Goal: Information Seeking & Learning: Find specific fact

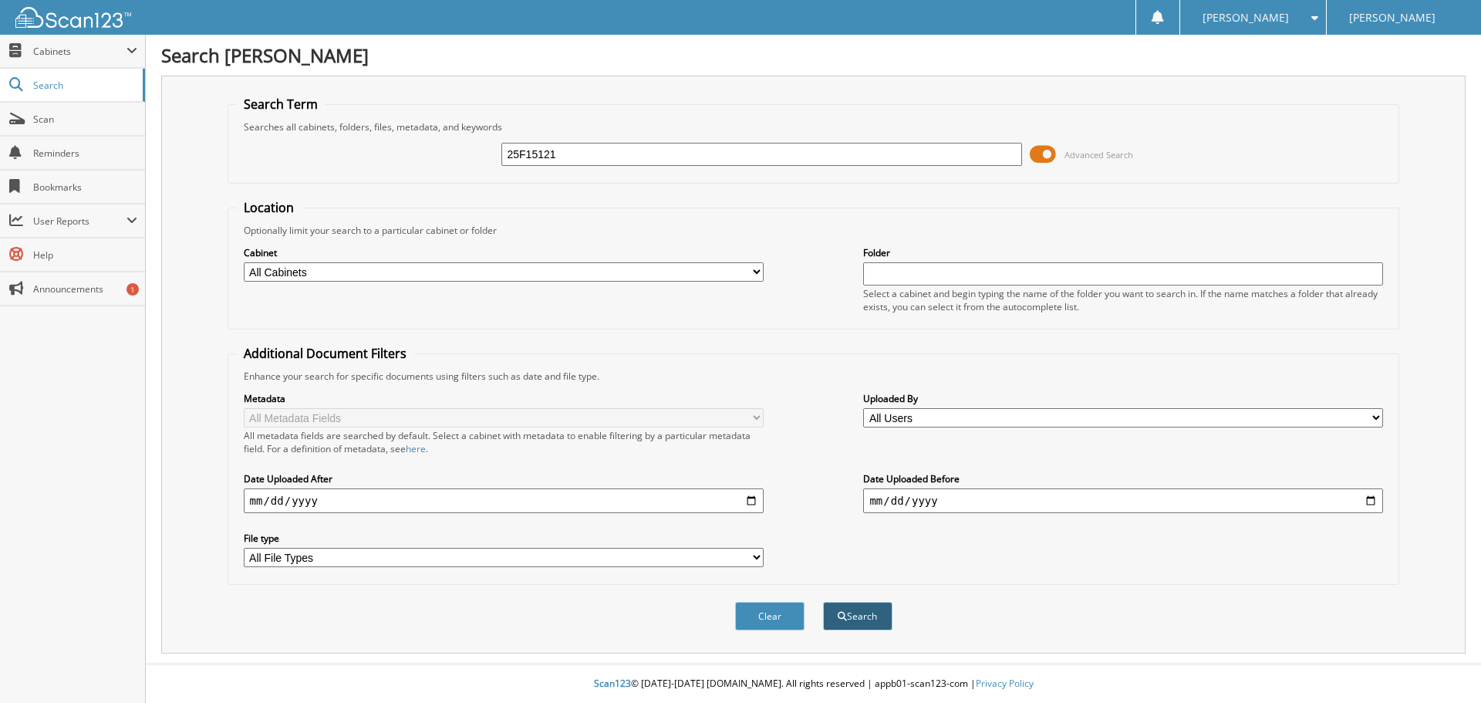
type input "25F15121"
click at [849, 619] on button "Search" at bounding box center [857, 616] width 69 height 29
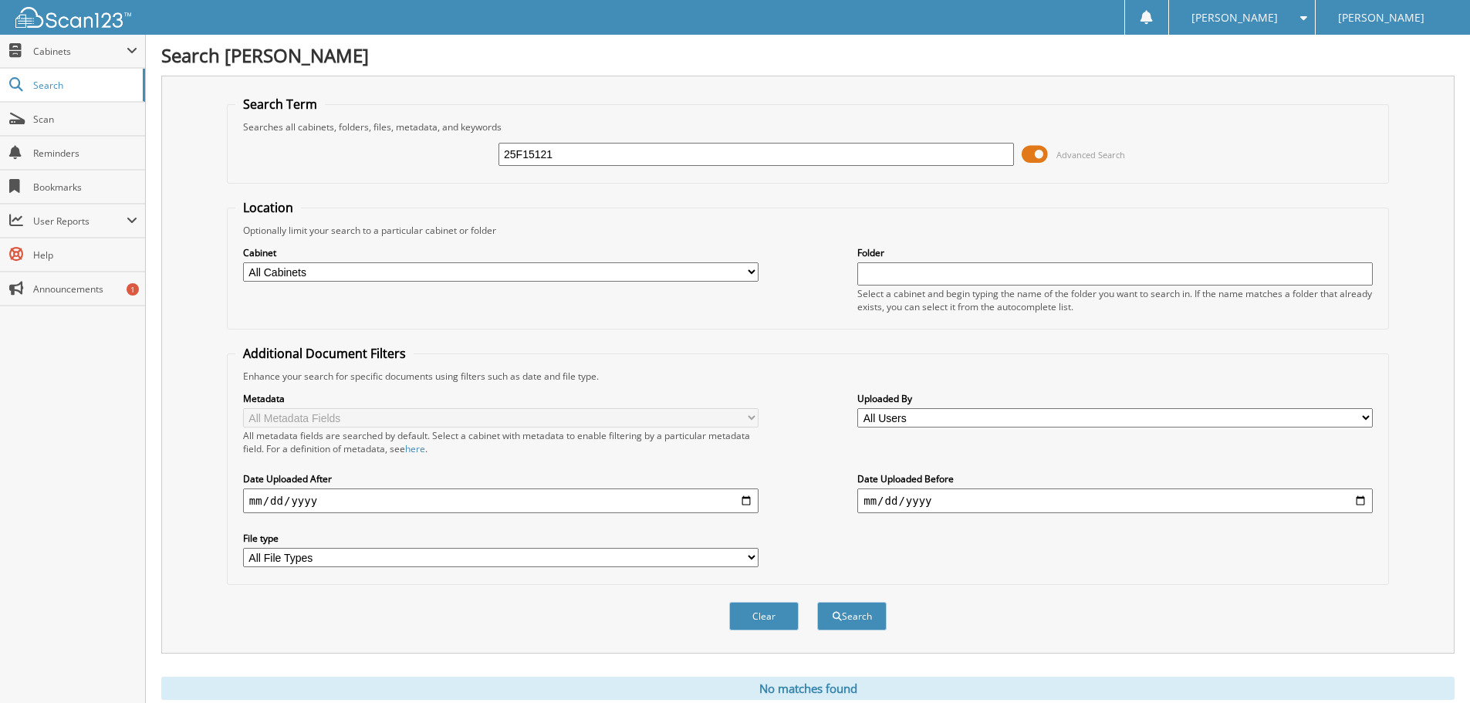
click at [652, 134] on div "25F15121 Advanced Search" at bounding box center [807, 154] width 1145 height 42
click at [758, 612] on button "Clear" at bounding box center [763, 616] width 69 height 29
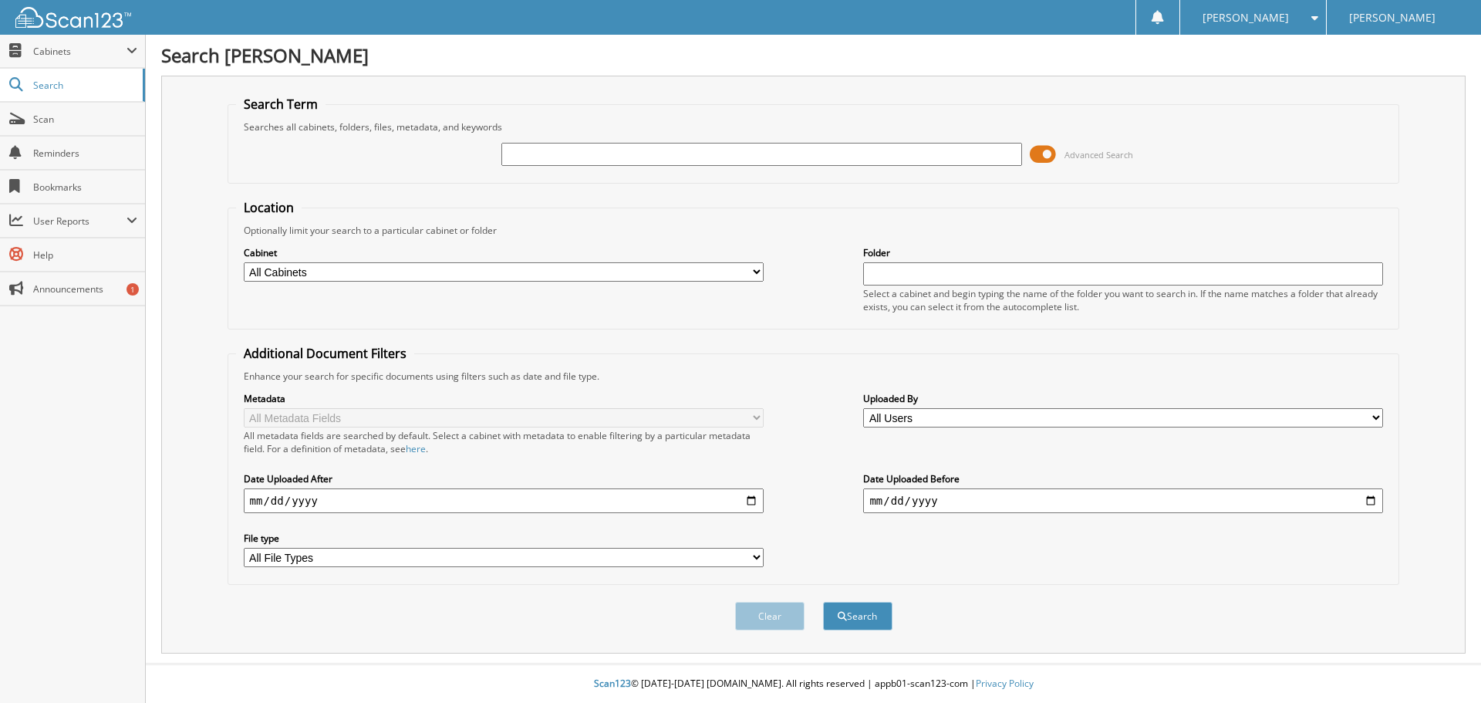
paste input "25F20046T"
type input "25F20046T"
click at [871, 608] on button "Search" at bounding box center [857, 616] width 69 height 29
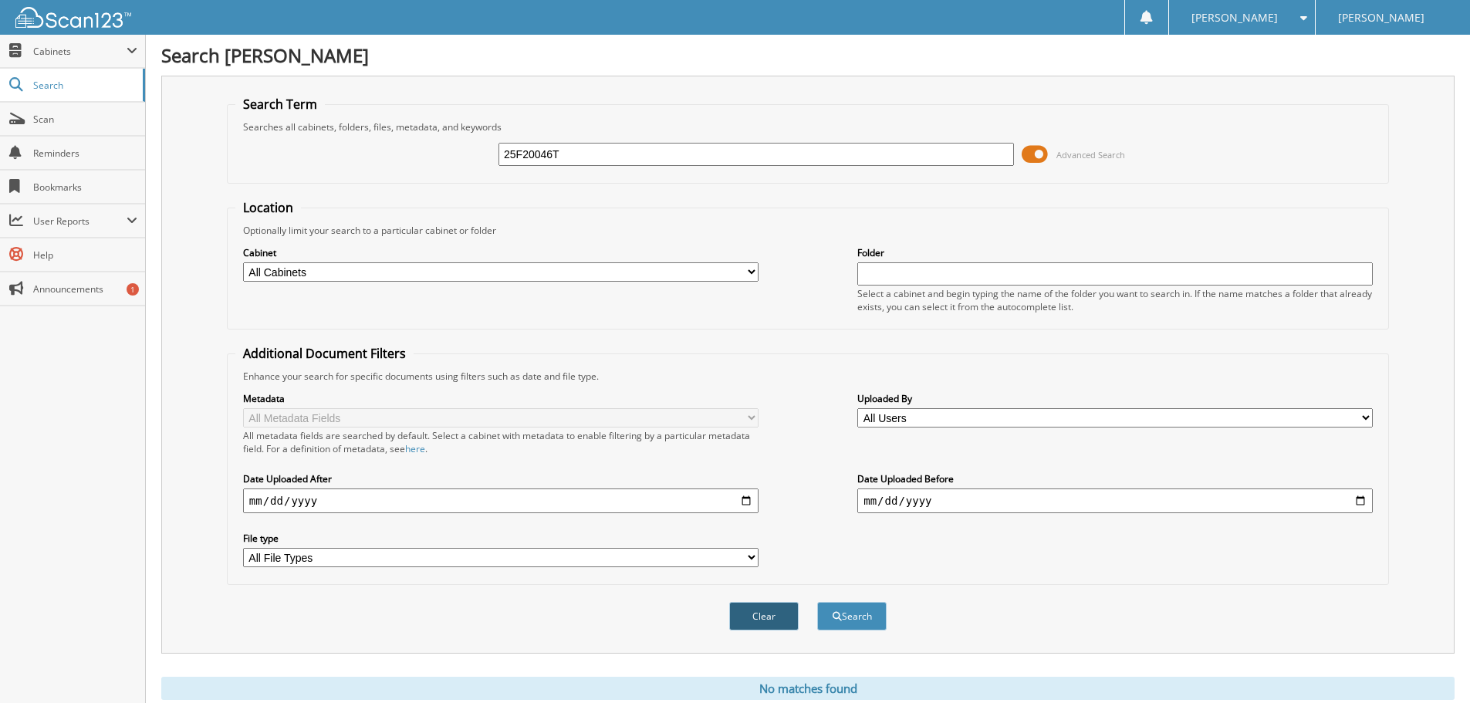
click at [754, 620] on button "Clear" at bounding box center [763, 616] width 69 height 29
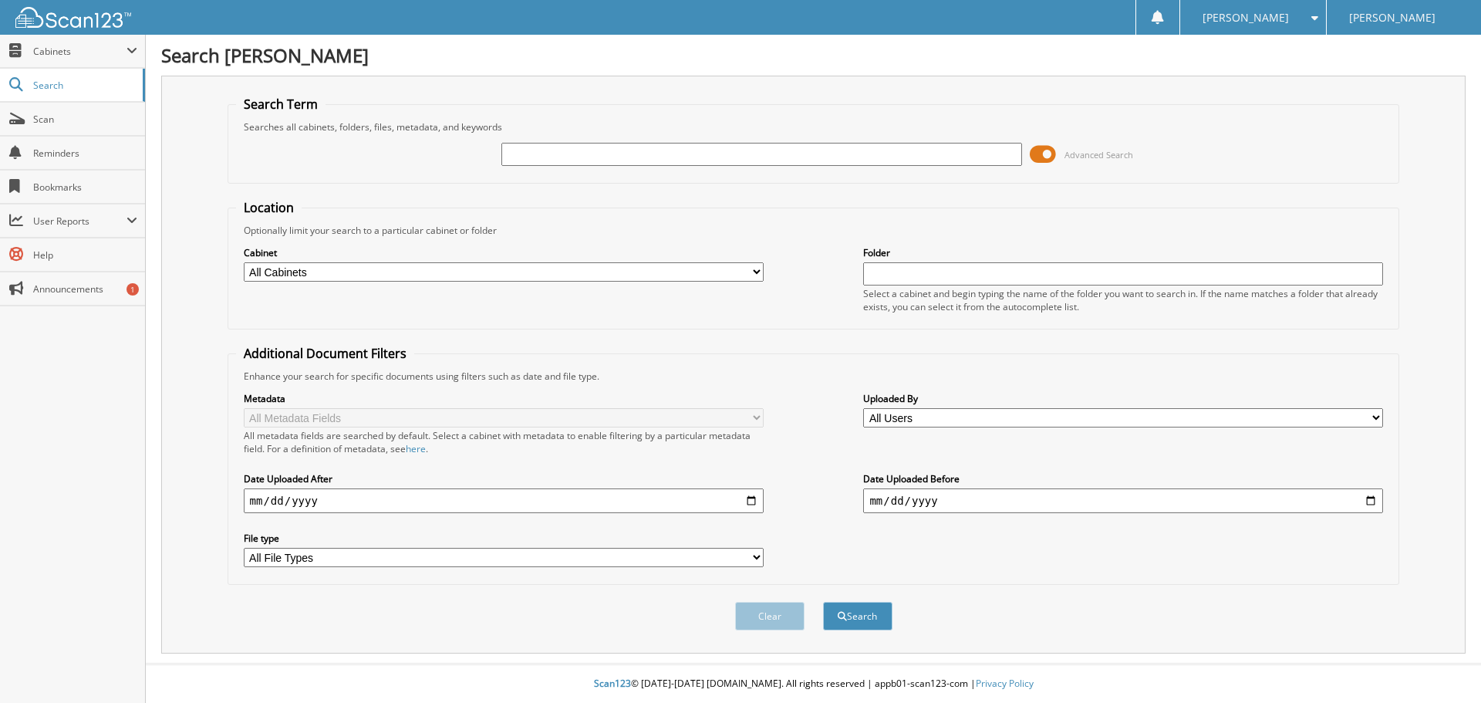
paste input "25BR2323"
type input "25BR2323"
click at [846, 620] on button "Search" at bounding box center [857, 616] width 69 height 29
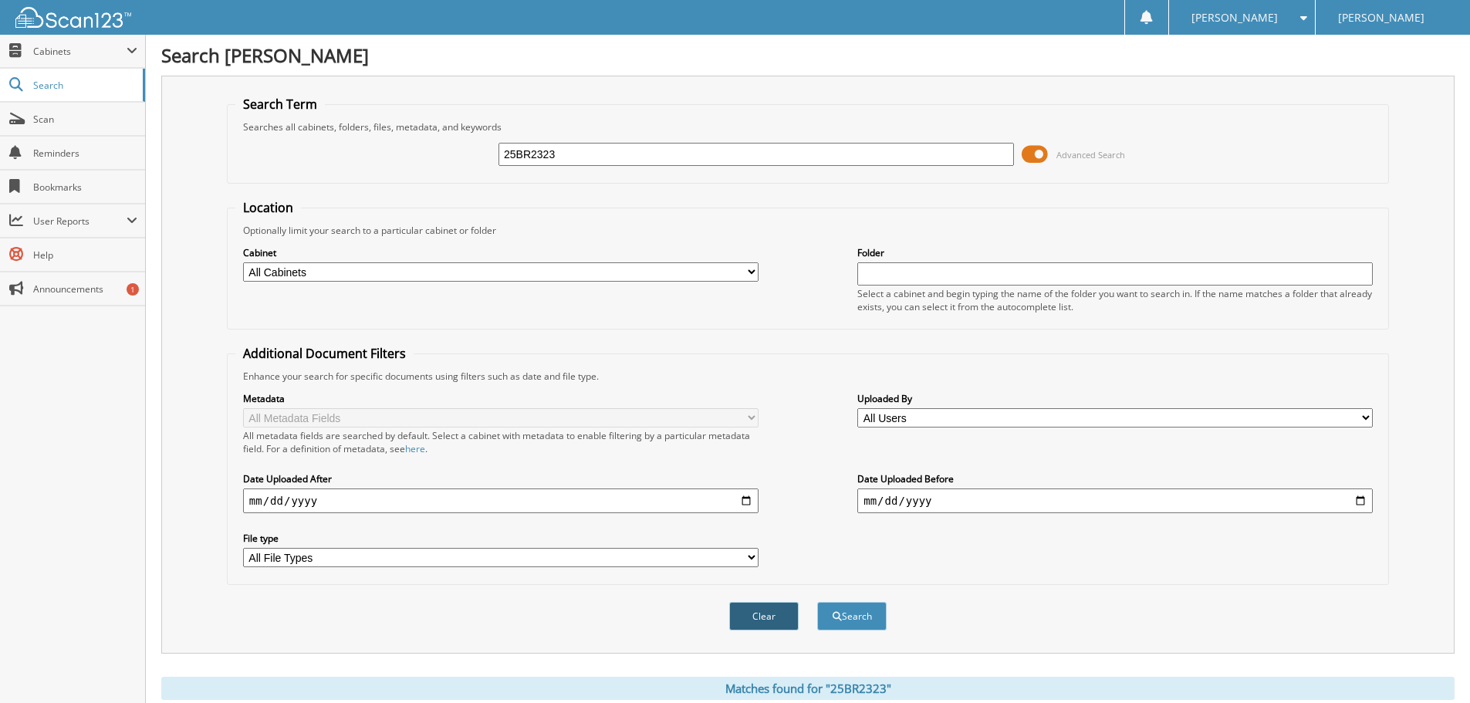
click at [770, 625] on button "Clear" at bounding box center [763, 616] width 69 height 29
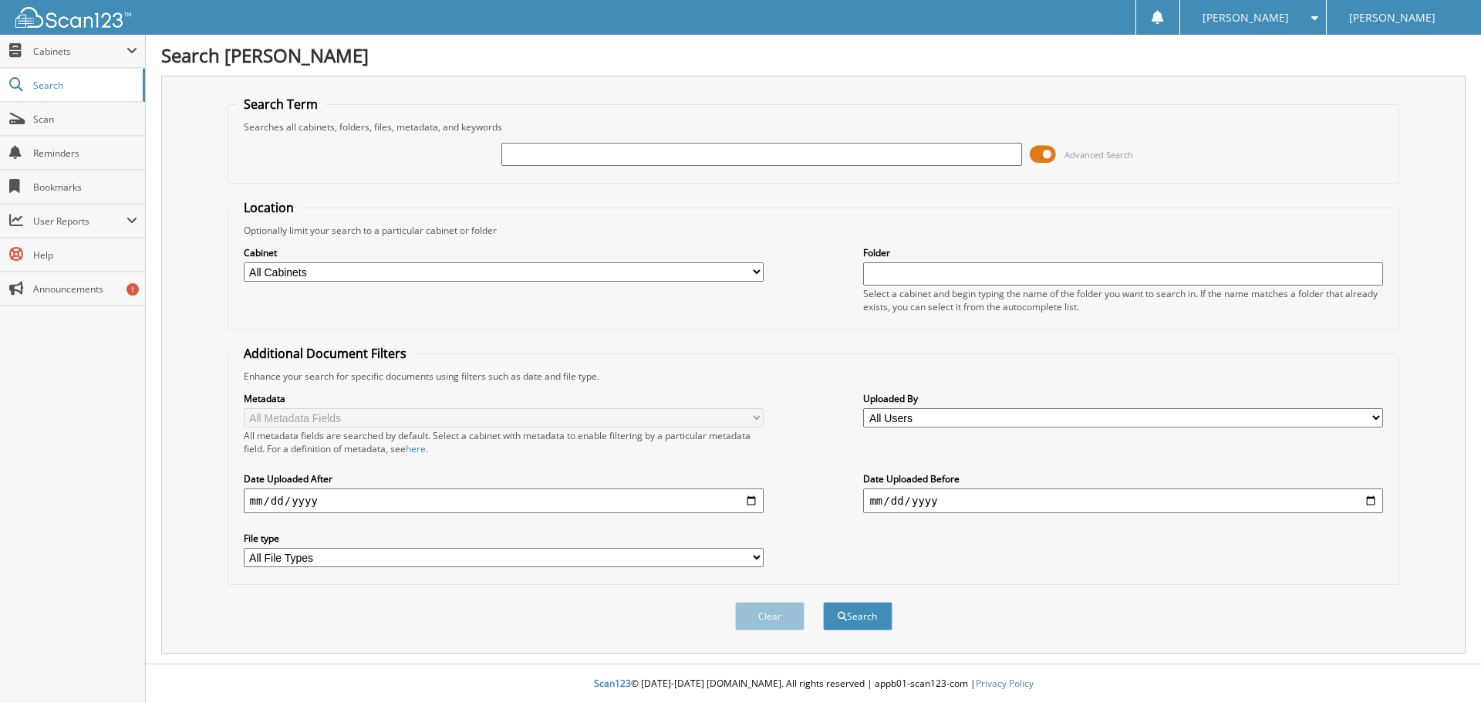
click at [1374, 14] on span "[PERSON_NAME]" at bounding box center [1392, 17] width 86 height 9
click at [1305, 12] on span at bounding box center [1311, 17] width 15 height 11
drag, startPoint x: 1292, startPoint y: 67, endPoint x: 1292, endPoint y: 52, distance: 15.4
click at [1292, 67] on link "Logout" at bounding box center [1253, 75] width 146 height 27
